Goal: Task Accomplishment & Management: Manage account settings

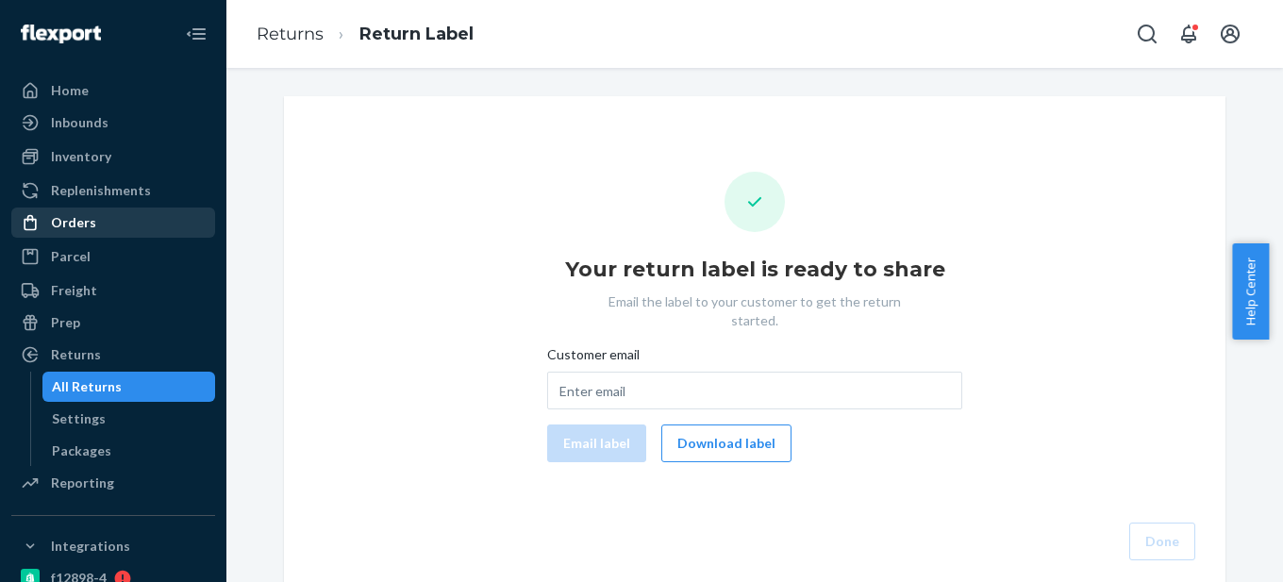
click at [108, 217] on div "Orders" at bounding box center [113, 222] width 200 height 26
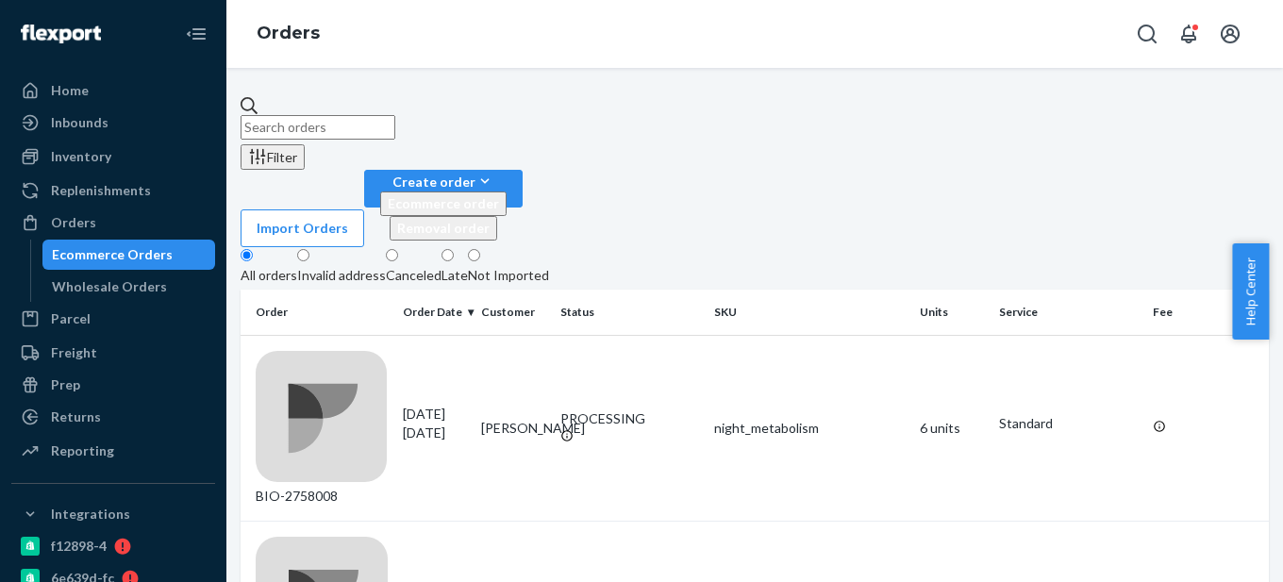
click at [352, 122] on input "text" at bounding box center [318, 127] width 155 height 25
paste input "2757928"
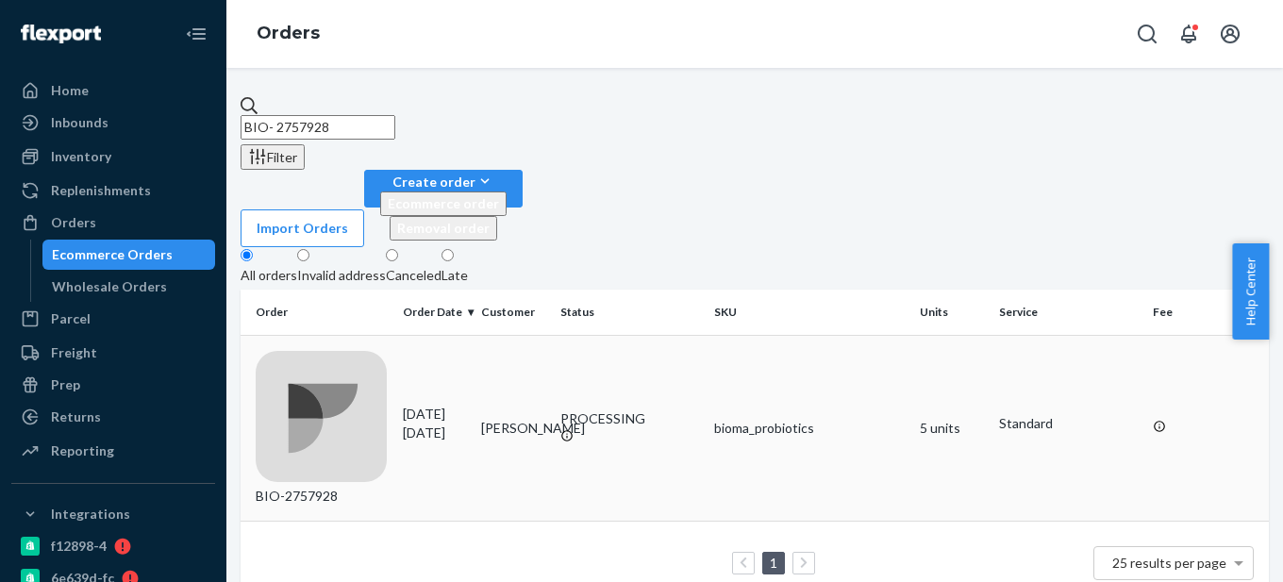
type input "BIO- 2757928"
click at [368, 351] on div "BIO-2757928" at bounding box center [322, 429] width 132 height 156
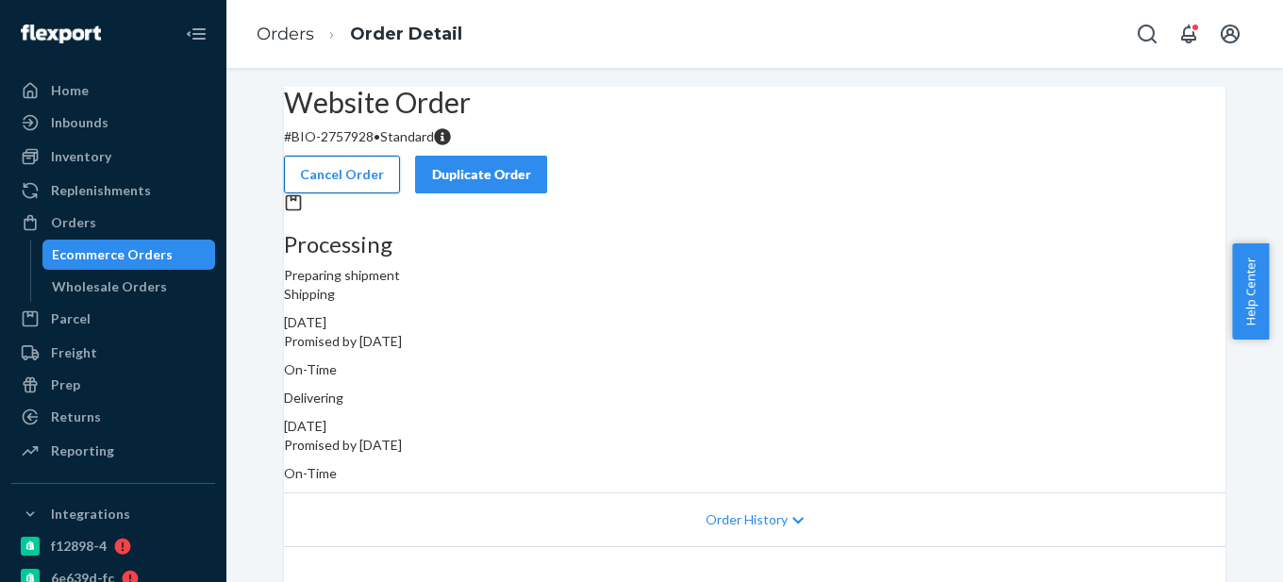
click at [400, 165] on button "Cancel Order" at bounding box center [342, 175] width 116 height 38
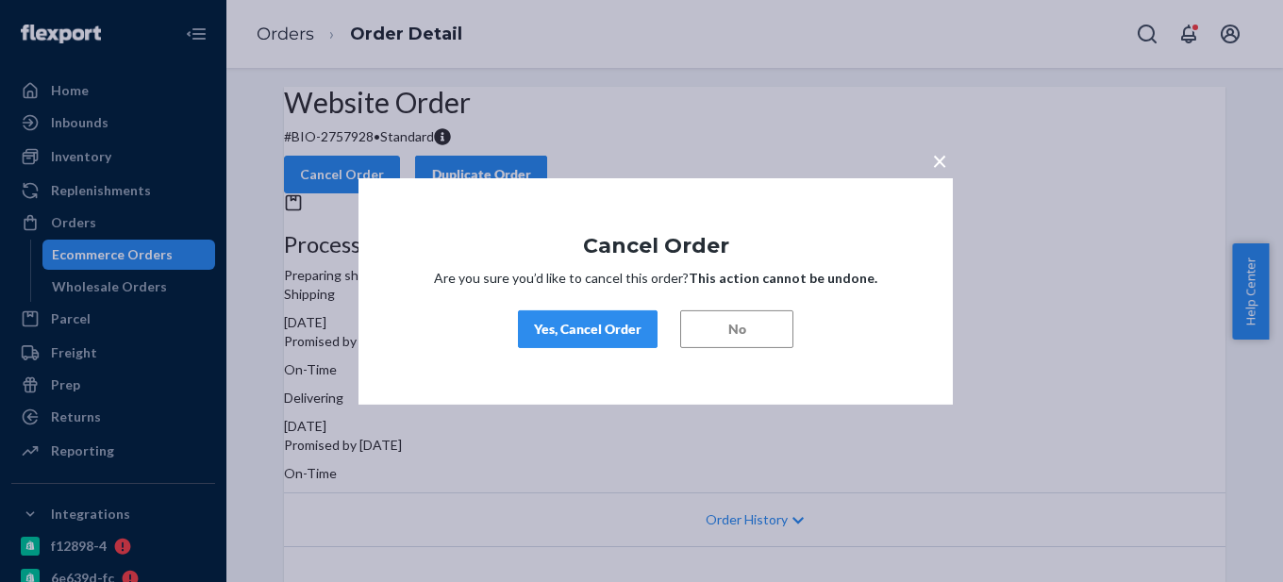
click at [645, 339] on button "Yes, Cancel Order" at bounding box center [588, 329] width 140 height 38
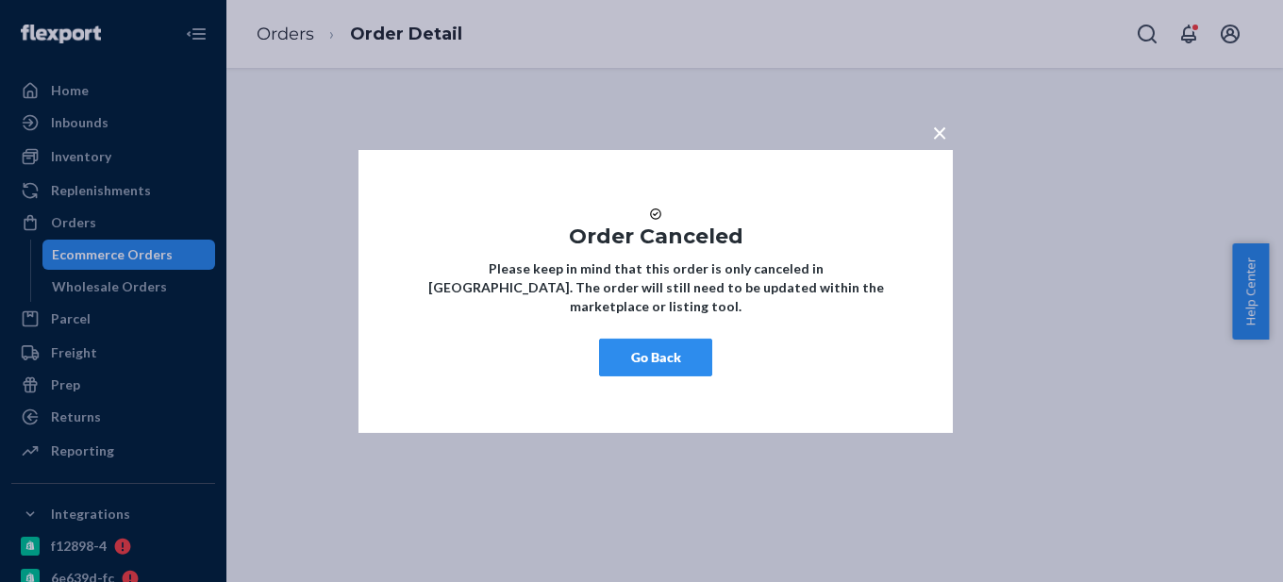
click at [669, 377] on button "Go Back" at bounding box center [655, 358] width 113 height 38
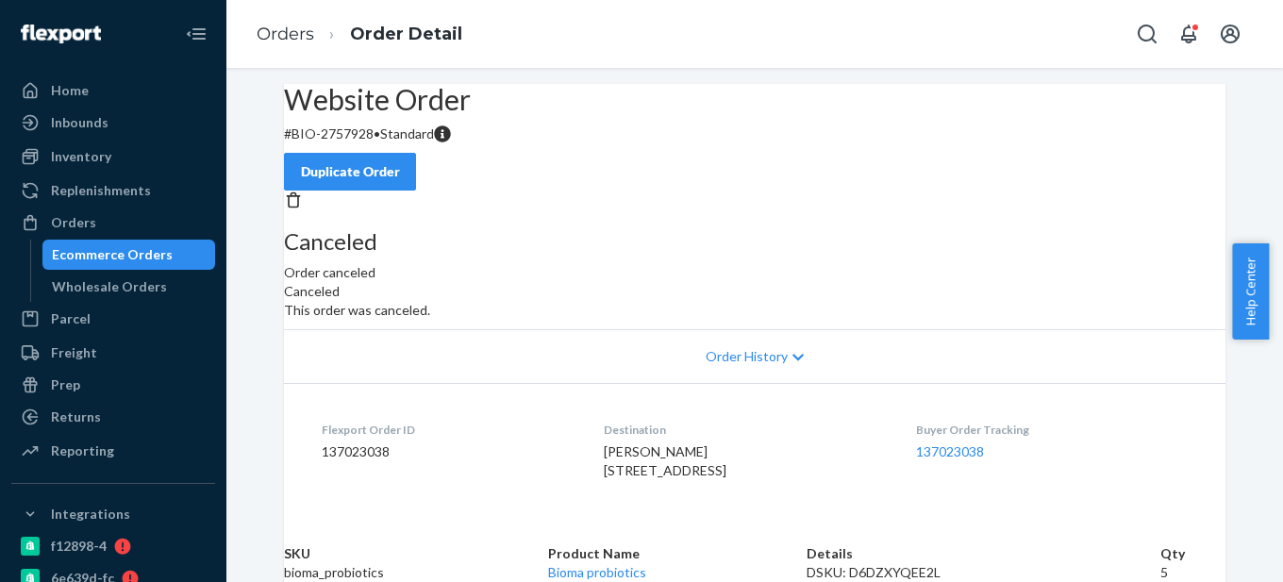
scroll to position [94, 0]
